Goal: Transaction & Acquisition: Purchase product/service

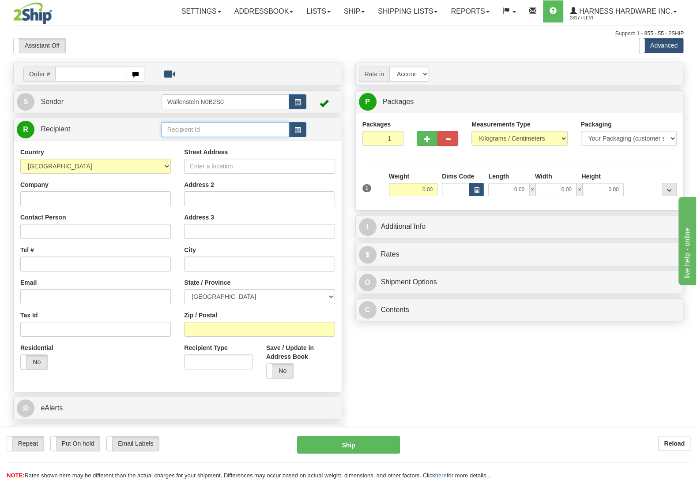
click at [221, 131] on input "text" at bounding box center [224, 129] width 127 height 15
type input "S"
click at [216, 330] on input "Zip / Postal" at bounding box center [259, 329] width 150 height 15
paste input "T4L 2N4"
type input "T4L 2N4"
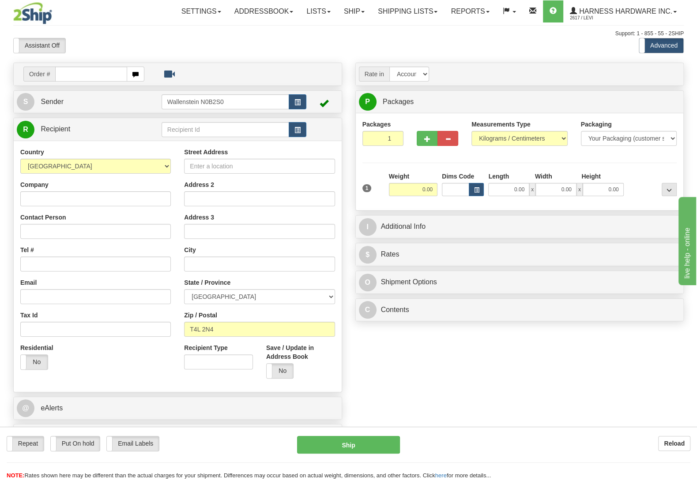
click at [409, 199] on div "Weight 0.00" at bounding box center [412, 187] width 53 height 31
type input "LACOMBE"
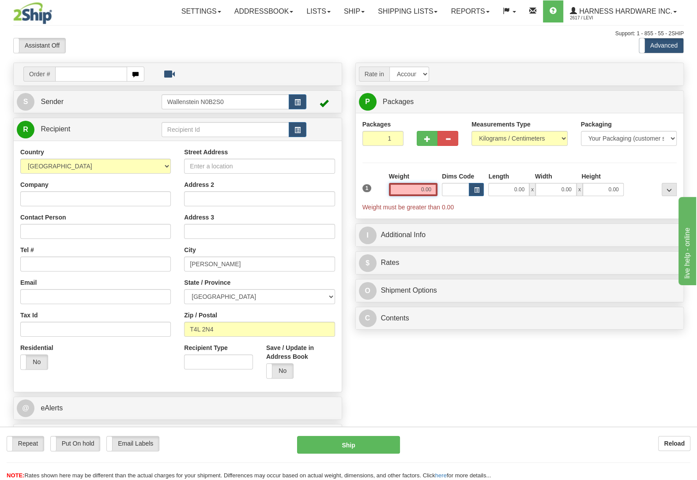
drag, startPoint x: 409, startPoint y: 195, endPoint x: 488, endPoint y: 196, distance: 78.5
click at [437, 196] on input "0.00" at bounding box center [413, 189] width 49 height 13
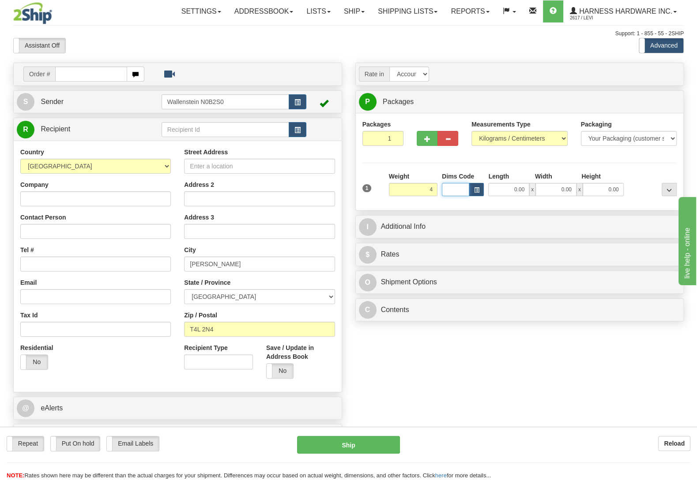
type input "4.00"
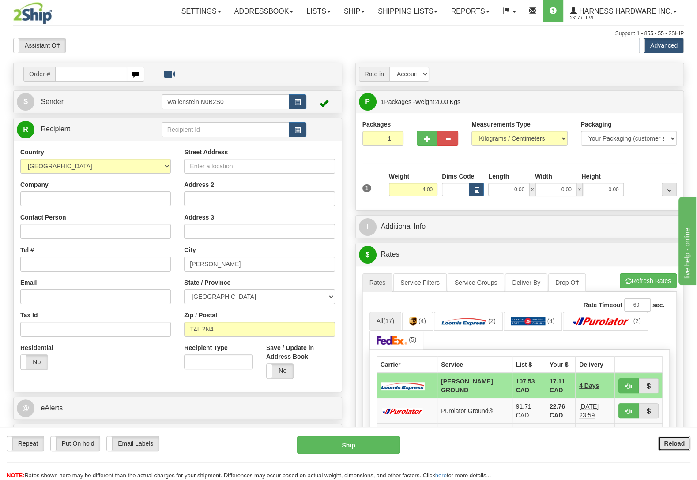
click at [674, 445] on b "Reload" at bounding box center [673, 443] width 21 height 7
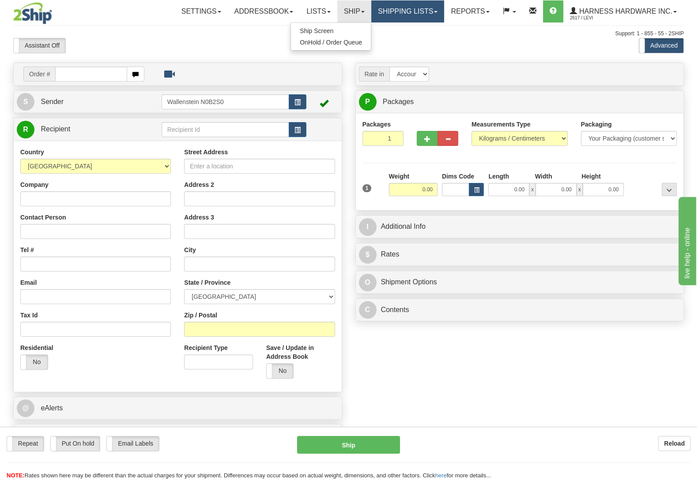
click at [390, 20] on link "Shipping lists" at bounding box center [407, 11] width 73 height 22
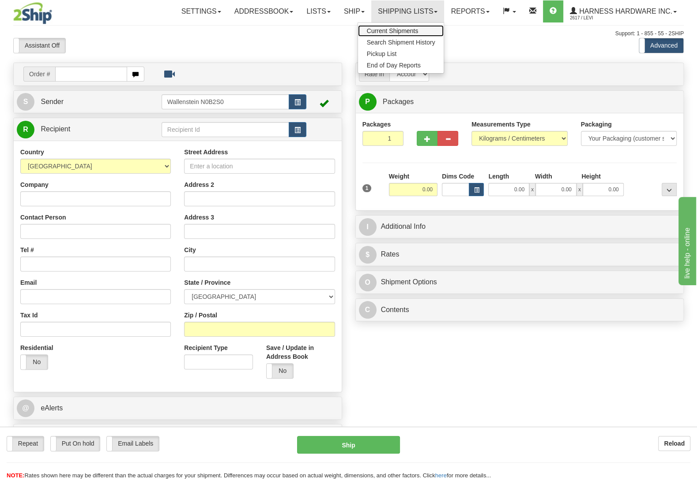
click at [387, 31] on span "Current Shipments" at bounding box center [393, 30] width 52 height 7
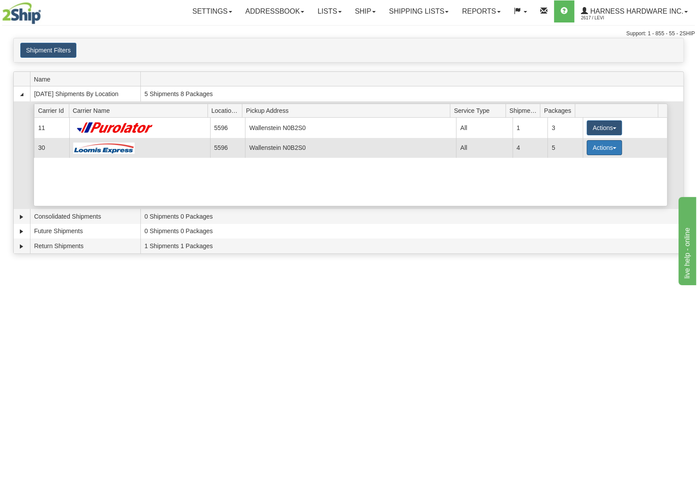
click at [596, 150] on button "Actions" at bounding box center [603, 147] width 35 height 15
click at [582, 167] on span "Details" at bounding box center [571, 164] width 24 height 6
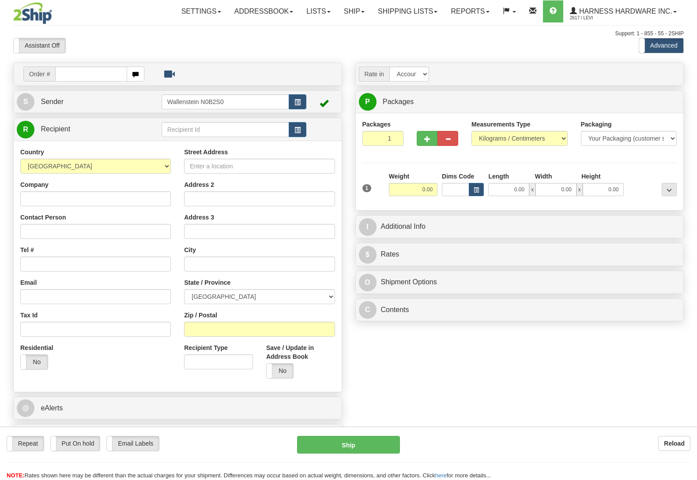
click at [386, 11] on link "Shipping lists" at bounding box center [407, 11] width 73 height 22
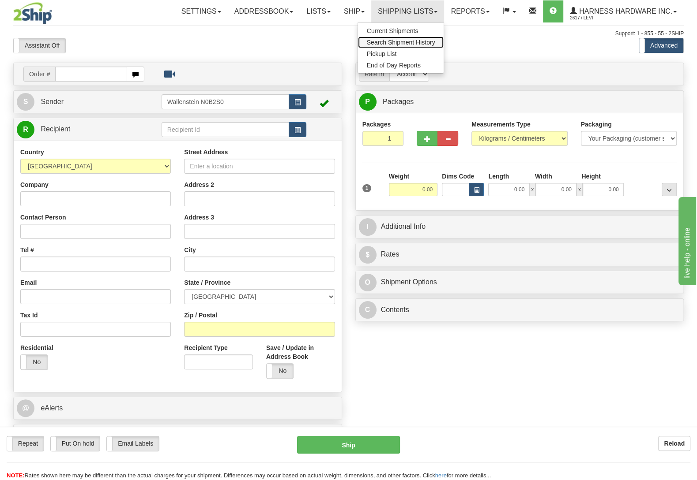
click at [384, 37] on link "Search Shipment History" at bounding box center [401, 42] width 86 height 11
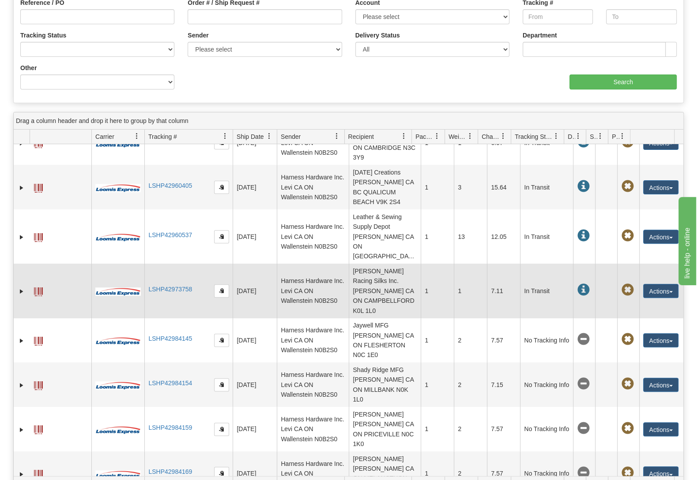
scroll to position [185, 0]
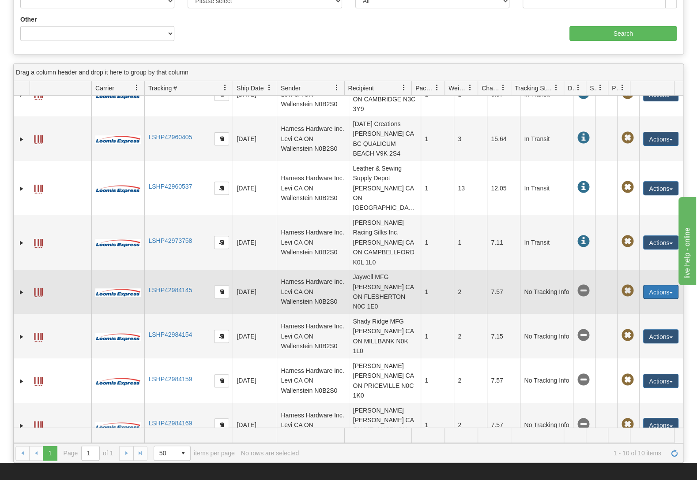
click at [664, 285] on button "Actions" at bounding box center [660, 292] width 35 height 14
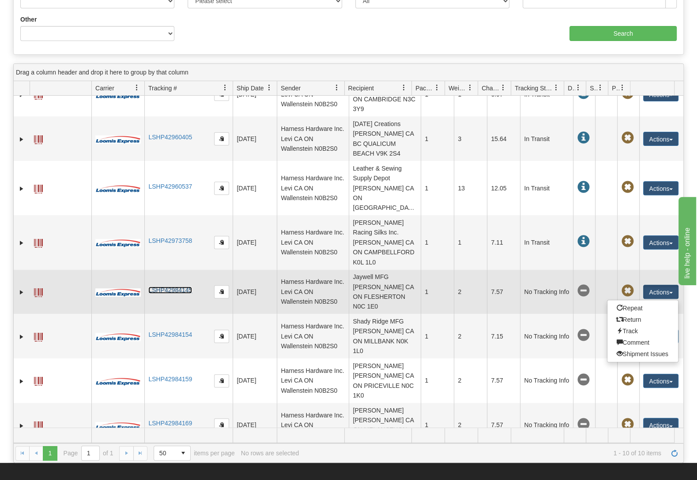
click at [161, 287] on link "LSHP42984145" at bounding box center [170, 290] width 44 height 7
click at [621, 285] on span at bounding box center [627, 291] width 12 height 12
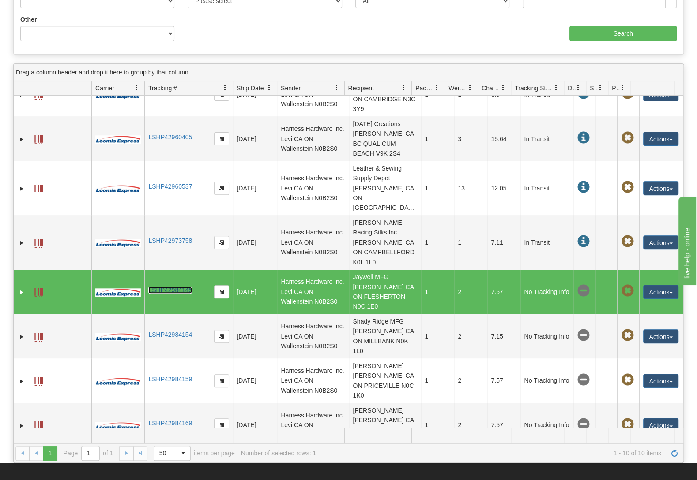
click at [621, 285] on span at bounding box center [627, 291] width 12 height 12
click at [649, 285] on button "Actions" at bounding box center [660, 292] width 35 height 14
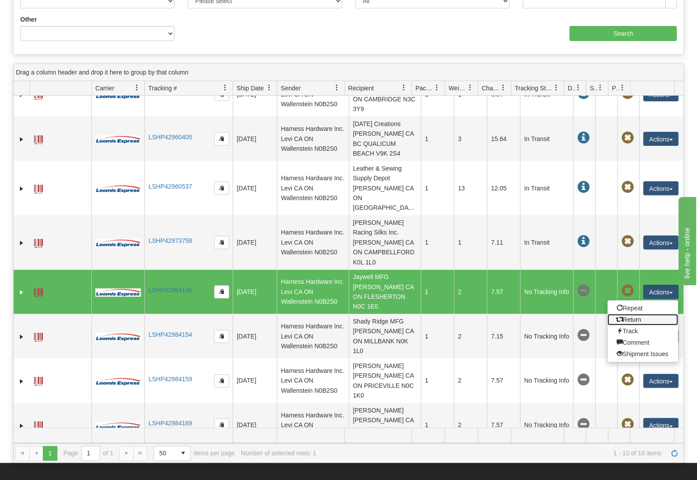
click at [633, 314] on link "Return" at bounding box center [642, 319] width 71 height 11
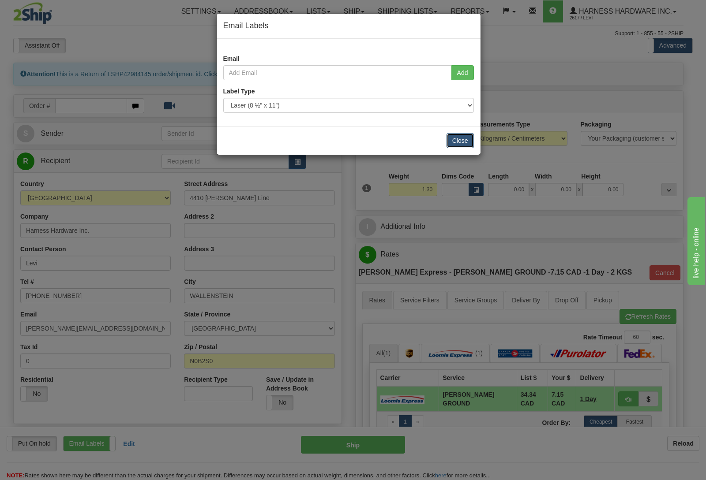
click at [464, 138] on button "Close" at bounding box center [459, 140] width 27 height 15
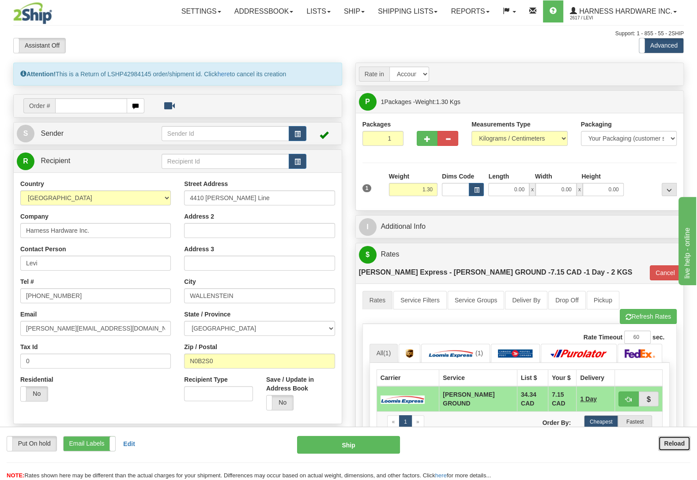
click at [664, 444] on b "Reload" at bounding box center [673, 443] width 21 height 7
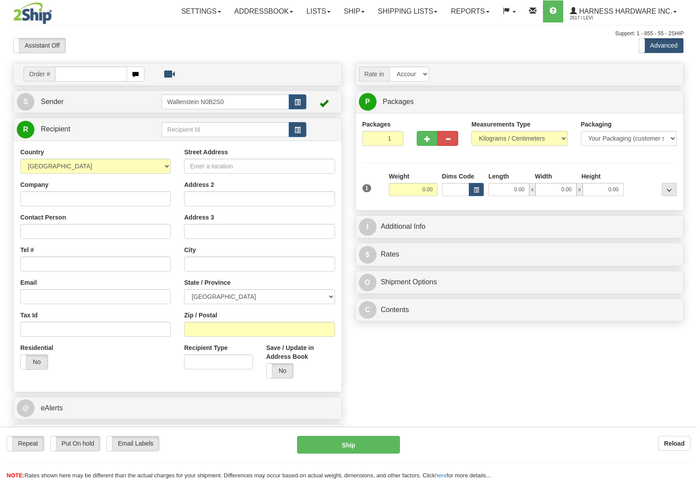
click at [412, 11] on link "Shipping lists" at bounding box center [407, 11] width 73 height 22
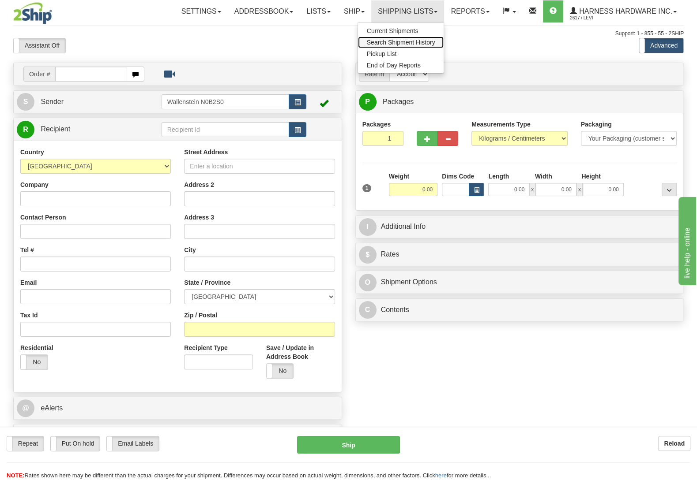
click at [401, 39] on link "Search Shipment History" at bounding box center [401, 42] width 86 height 11
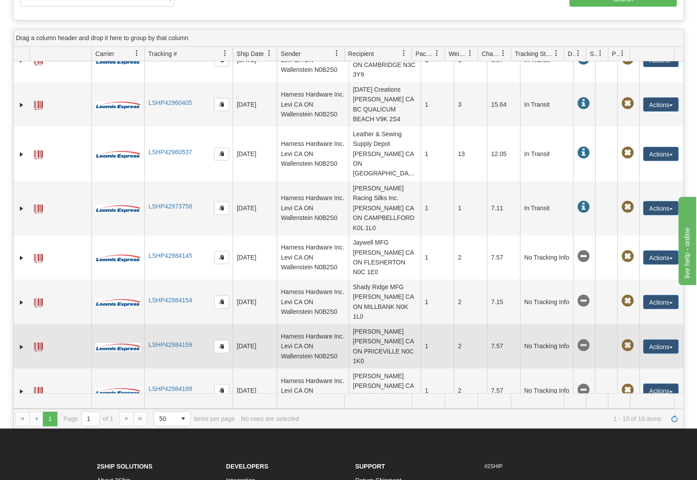
scroll to position [232, 0]
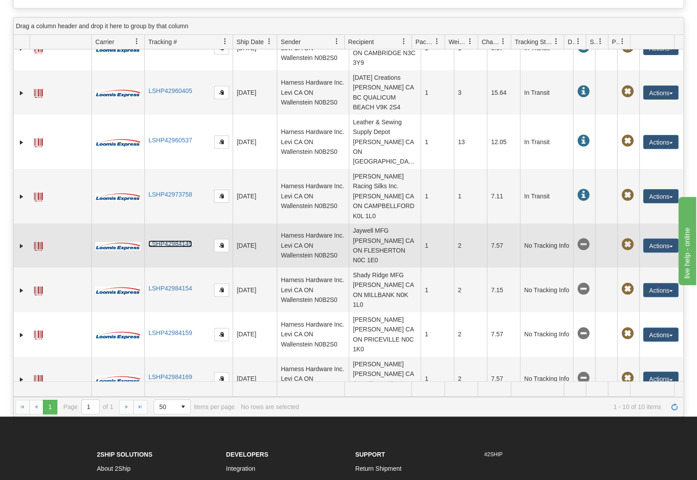
click at [172, 240] on link "LSHP42984145" at bounding box center [170, 243] width 44 height 7
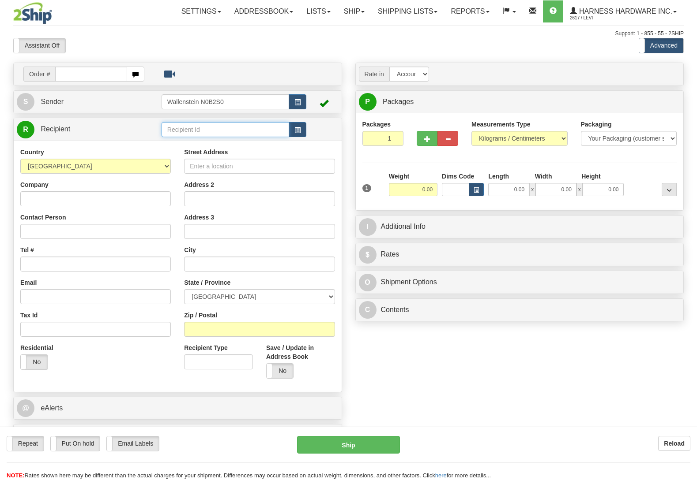
click at [201, 127] on input "text" at bounding box center [224, 129] width 127 height 15
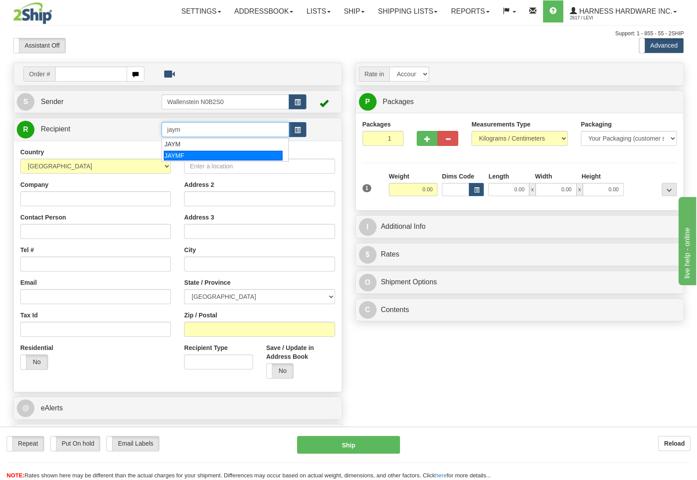
click at [199, 152] on div "JAYMF" at bounding box center [223, 156] width 118 height 10
type input "JAYMF"
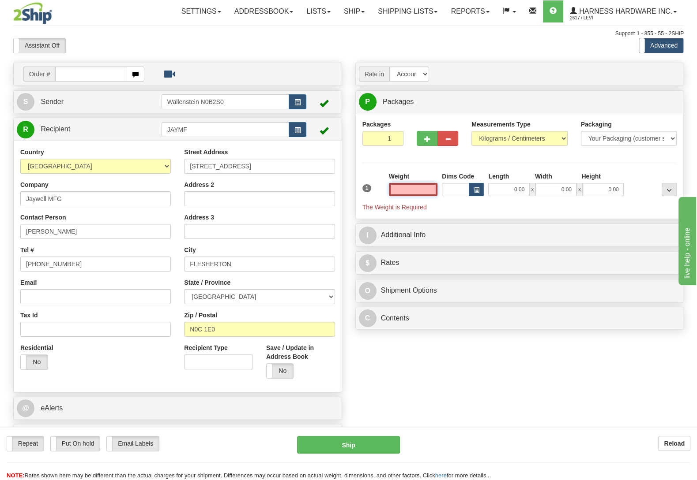
click at [412, 191] on input "text" at bounding box center [413, 189] width 49 height 13
click at [411, 191] on input "text" at bounding box center [413, 189] width 49 height 13
click at [405, 191] on input "text" at bounding box center [413, 189] width 49 height 13
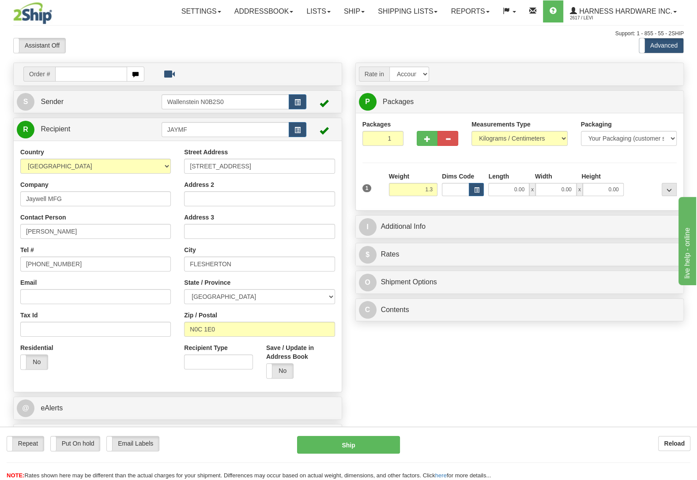
type input "1.30"
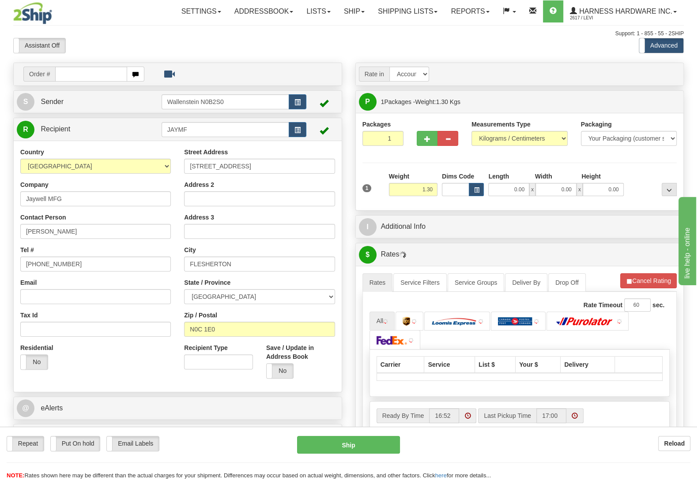
click at [663, 172] on div "Packages 1 1 Measurements Type" at bounding box center [519, 162] width 315 height 84
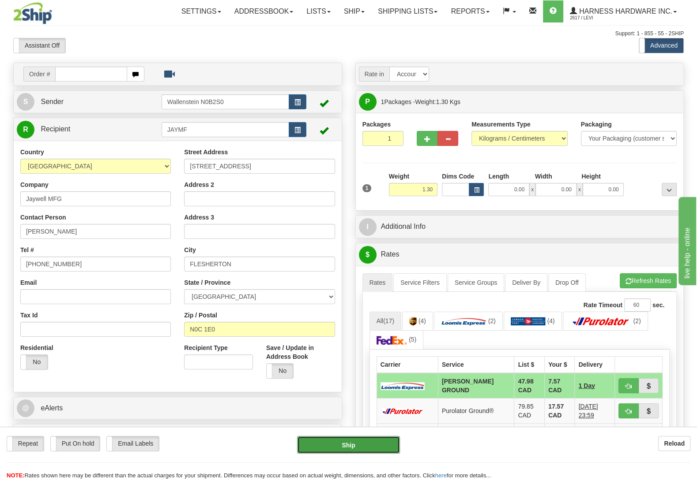
click at [313, 449] on button "Ship" at bounding box center [348, 445] width 103 height 18
type input "DD"
